Goal: Information Seeking & Learning: Learn about a topic

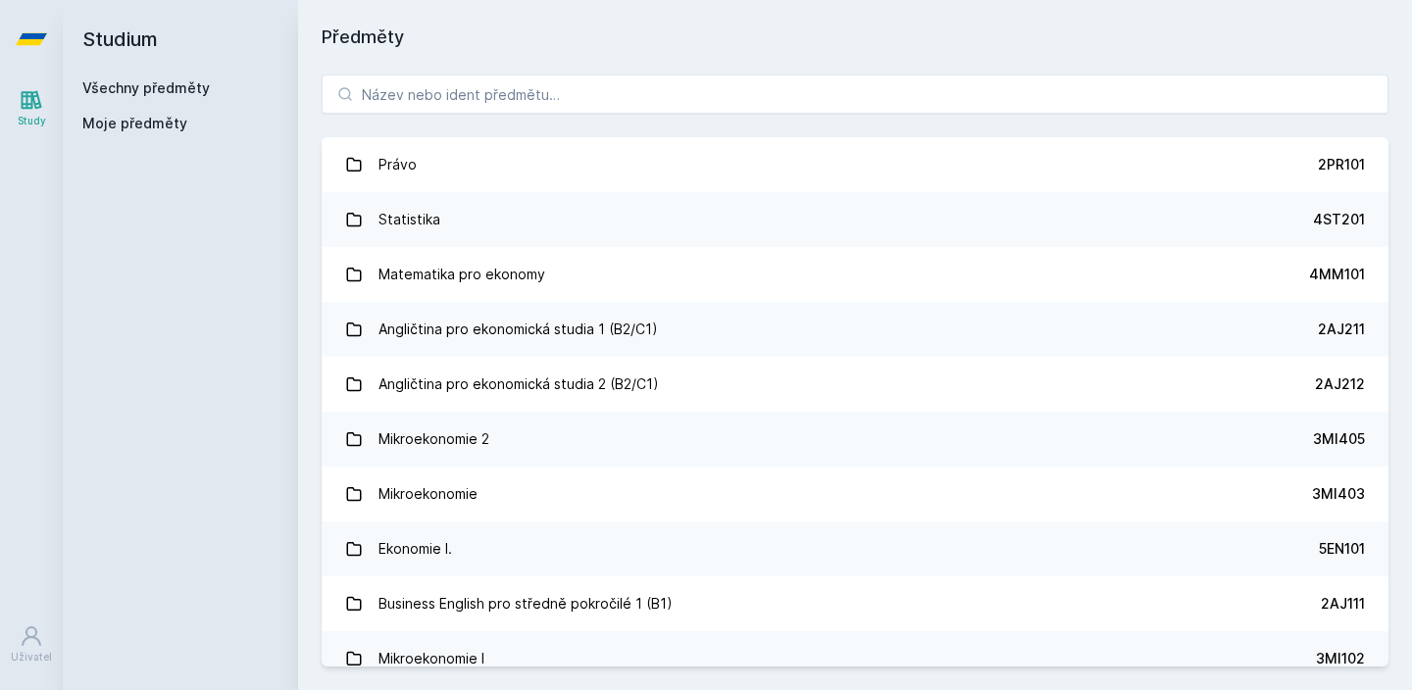
drag, startPoint x: 0, startPoint y: 0, endPoint x: 479, endPoint y: 136, distance: 498.5
click at [479, 136] on div "Právo 2PR101 Statistika 4ST201 Matematika pro ekonomy 4MM101 Angličtina pro eko…" at bounding box center [855, 370] width 1114 height 639
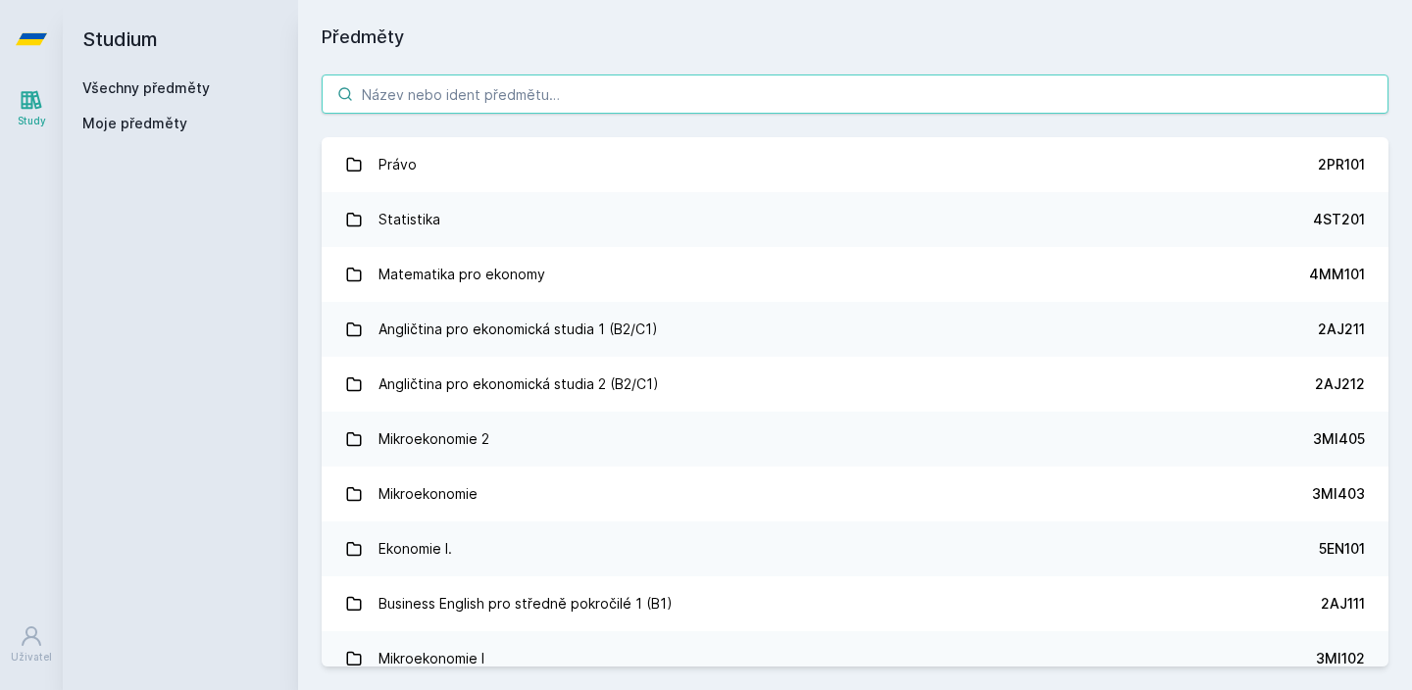
click at [523, 89] on input "search" at bounding box center [855, 94] width 1067 height 39
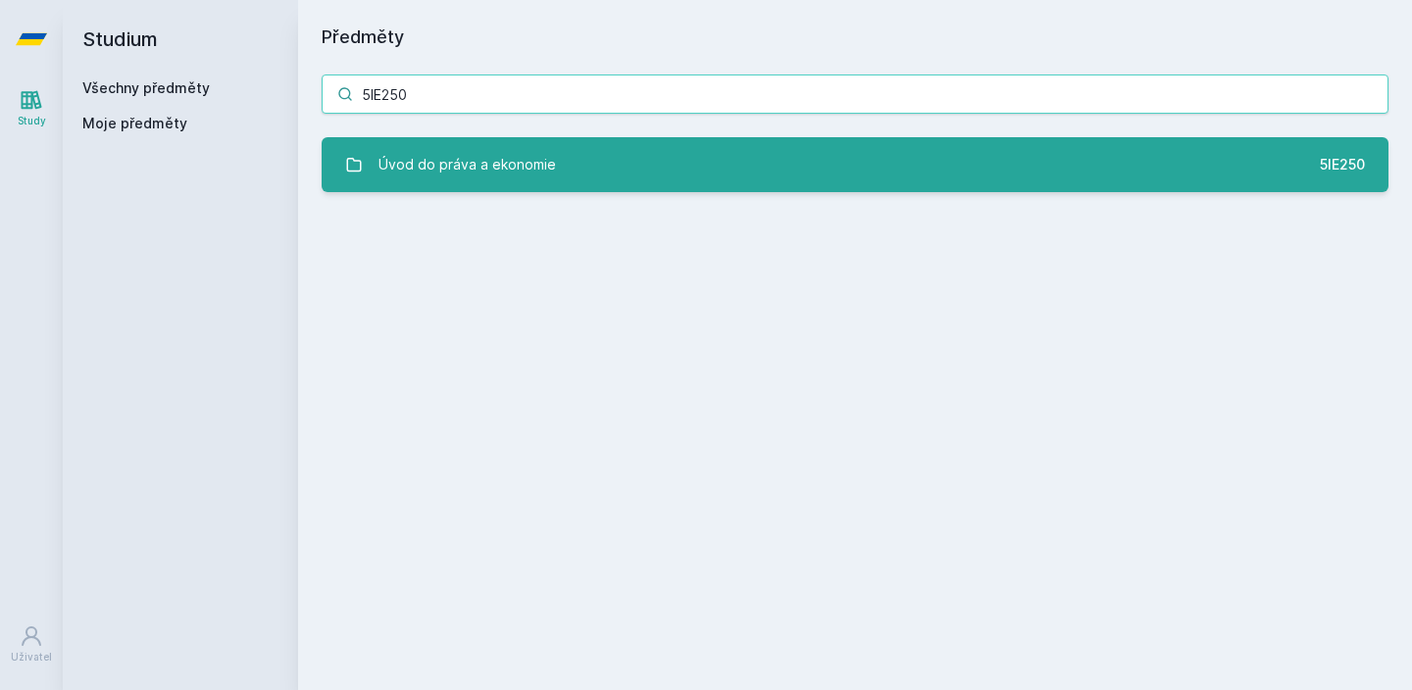
type input "5IE250"
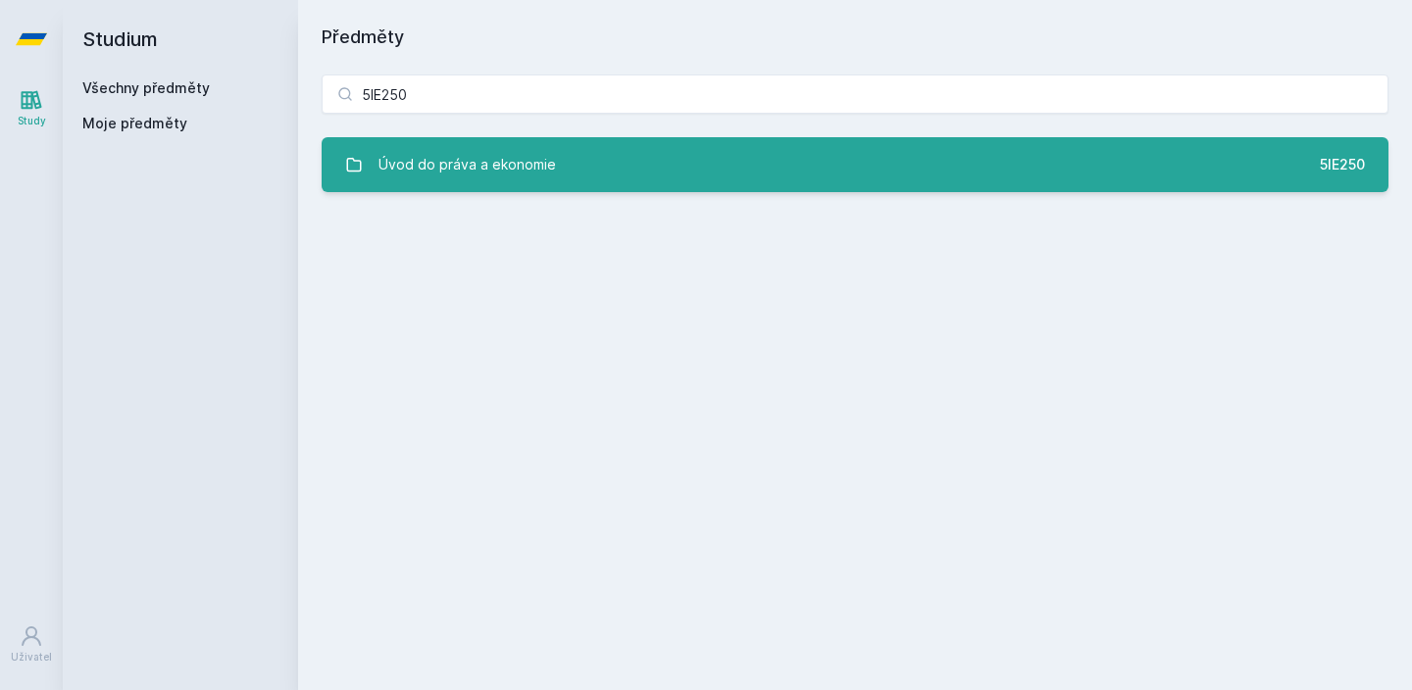
click at [538, 147] on div "Úvod do práva a ekonomie" at bounding box center [466, 164] width 177 height 39
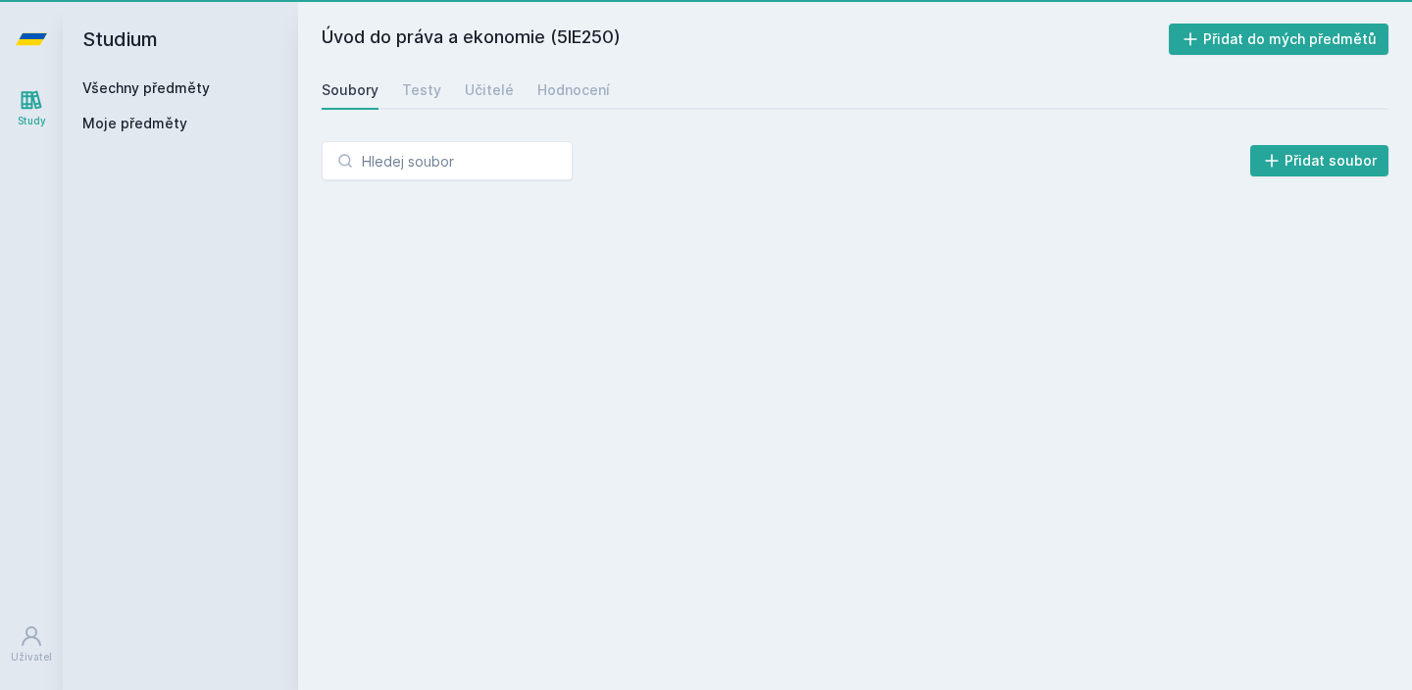
click at [588, 146] on div "Přidat soubor" at bounding box center [855, 160] width 1067 height 39
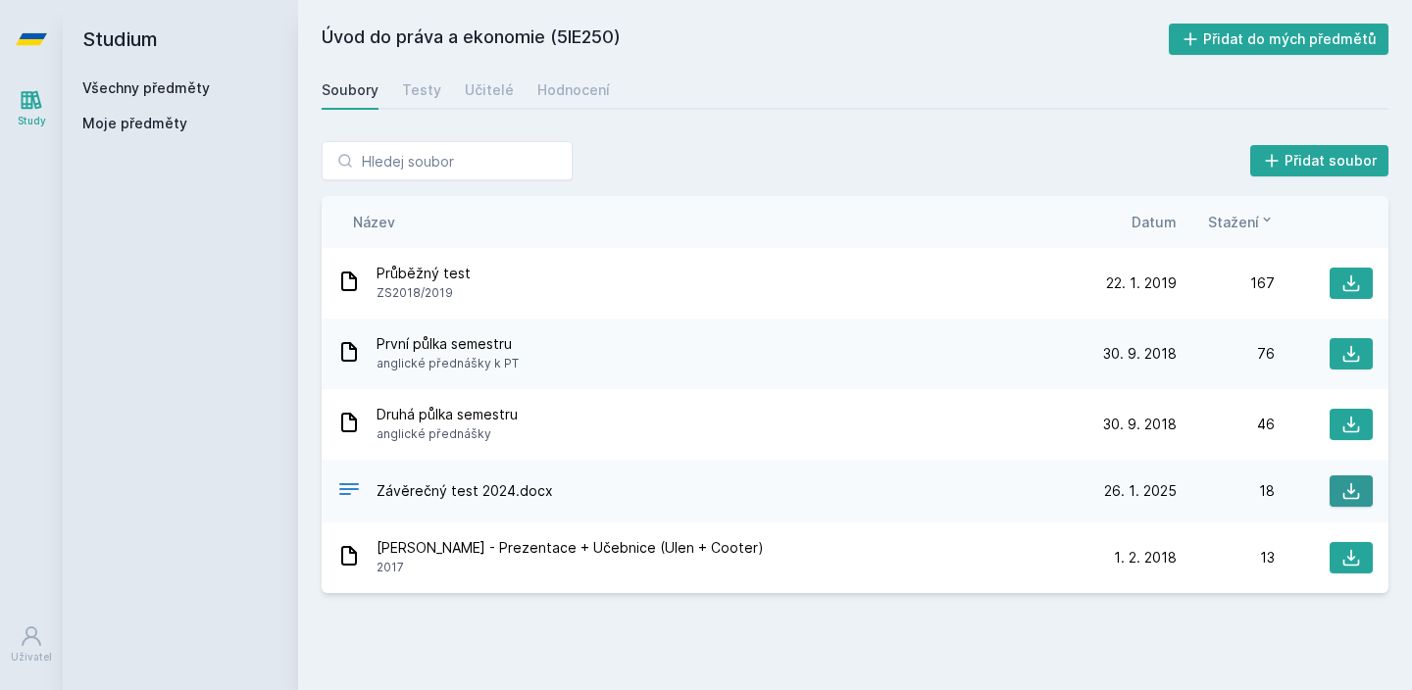
click at [1330, 497] on div at bounding box center [1324, 491] width 98 height 31
click at [1337, 496] on button at bounding box center [1351, 491] width 43 height 31
click at [532, 584] on div "[PERSON_NAME] - Prezentace + Učebnice (Ulen + Cooter) 2017 [DATE] [DATE] 13" at bounding box center [855, 558] width 1067 height 71
click at [588, 101] on link "Hodnocení" at bounding box center [573, 90] width 73 height 39
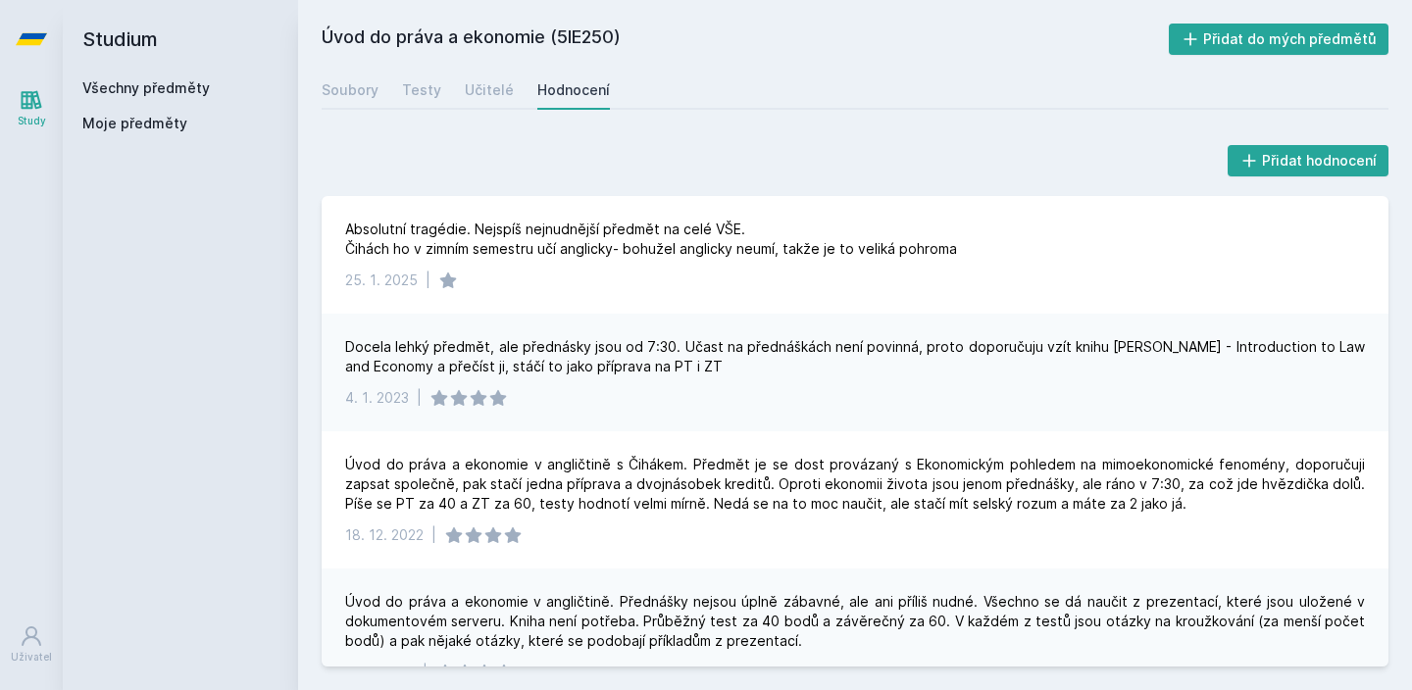
click at [483, 68] on div "Úvod do práva a ekonomie (5IE250) Přidat do mých předmětů [GEOGRAPHIC_DATA] Tes…" at bounding box center [855, 345] width 1067 height 643
